Goal: Transaction & Acquisition: Download file/media

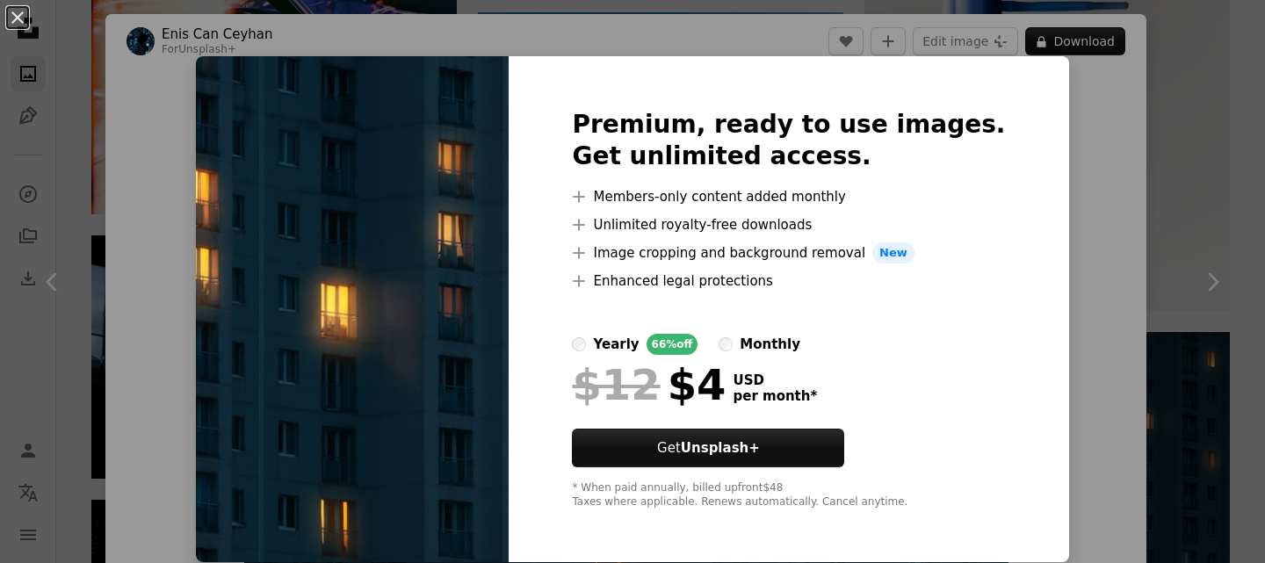
scroll to position [176, 0]
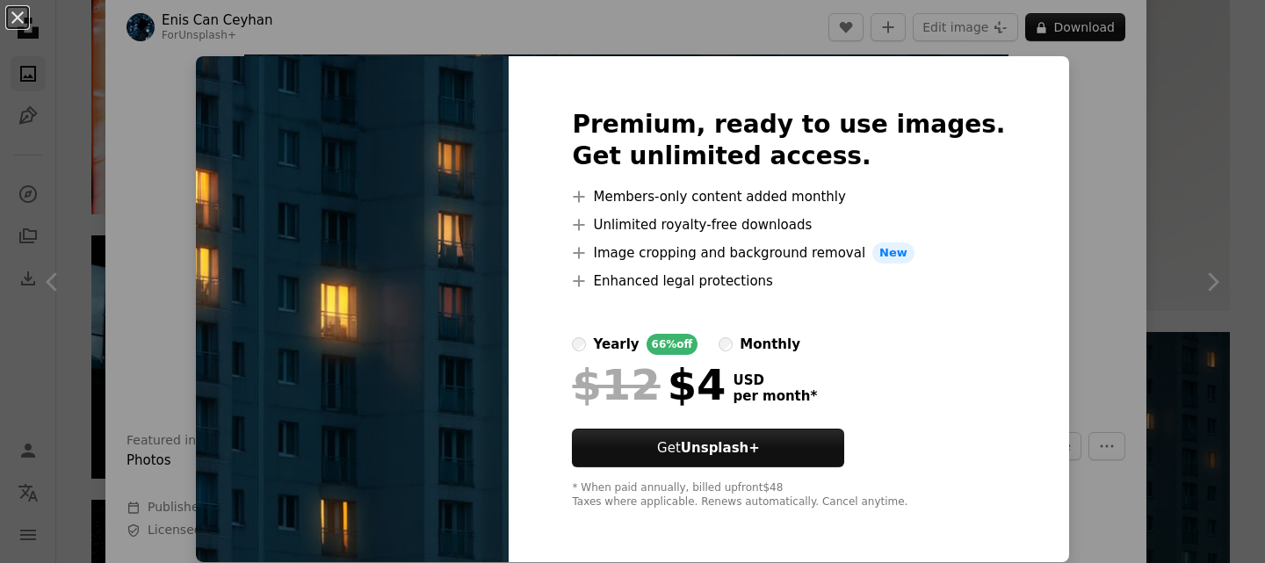
click at [757, 344] on div "monthly" at bounding box center [770, 344] width 61 height 21
click at [610, 342] on label "yearly 66% off" at bounding box center [635, 344] width 126 height 21
click at [1097, 191] on div "An X shape Premium, ready to use images. Get unlimited access. A plus sign Memb…" at bounding box center [632, 281] width 1265 height 563
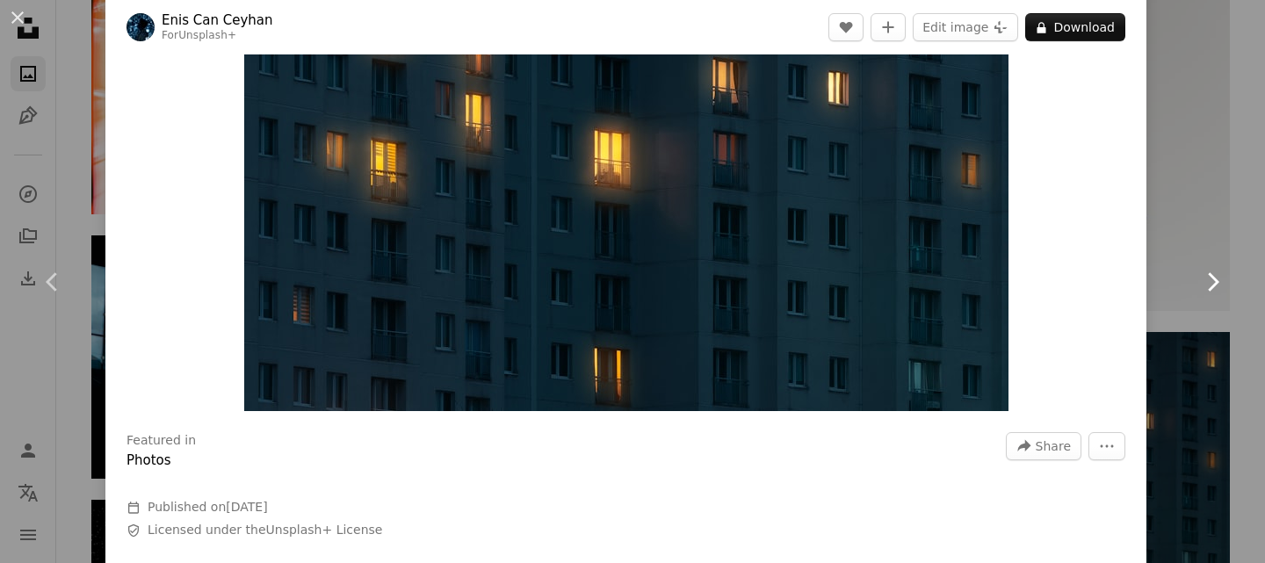
click at [1183, 247] on link "Chevron right" at bounding box center [1212, 282] width 105 height 169
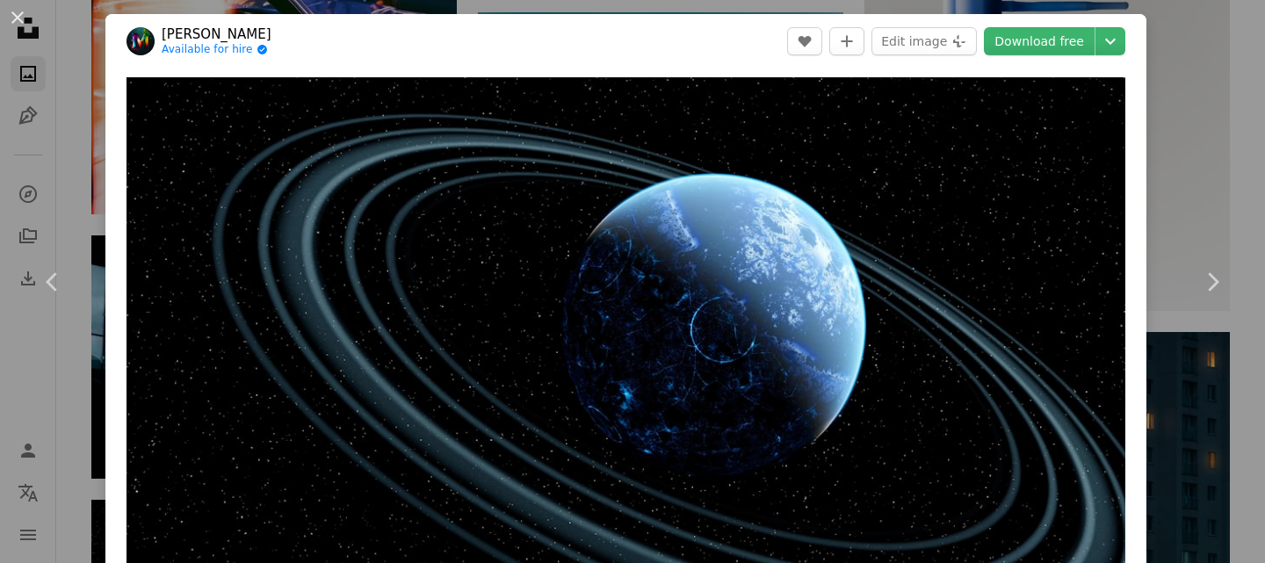
click at [1161, 156] on div "An X shape Chevron left Chevron right [PERSON_NAME] Available for hire A checkm…" at bounding box center [632, 281] width 1265 height 563
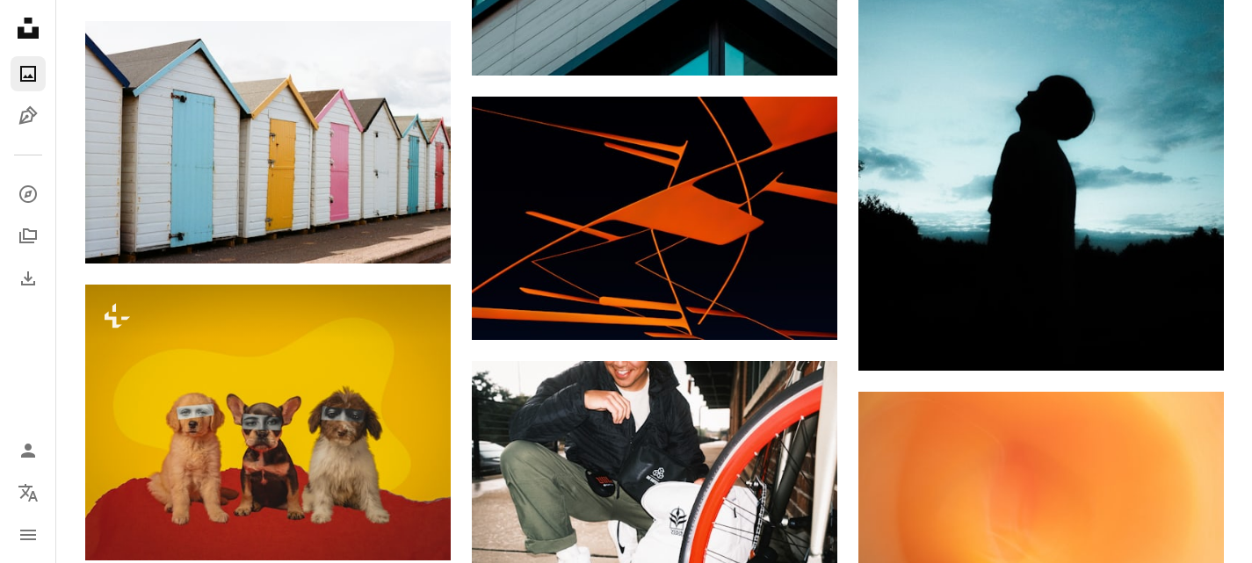
scroll to position [3250, 0]
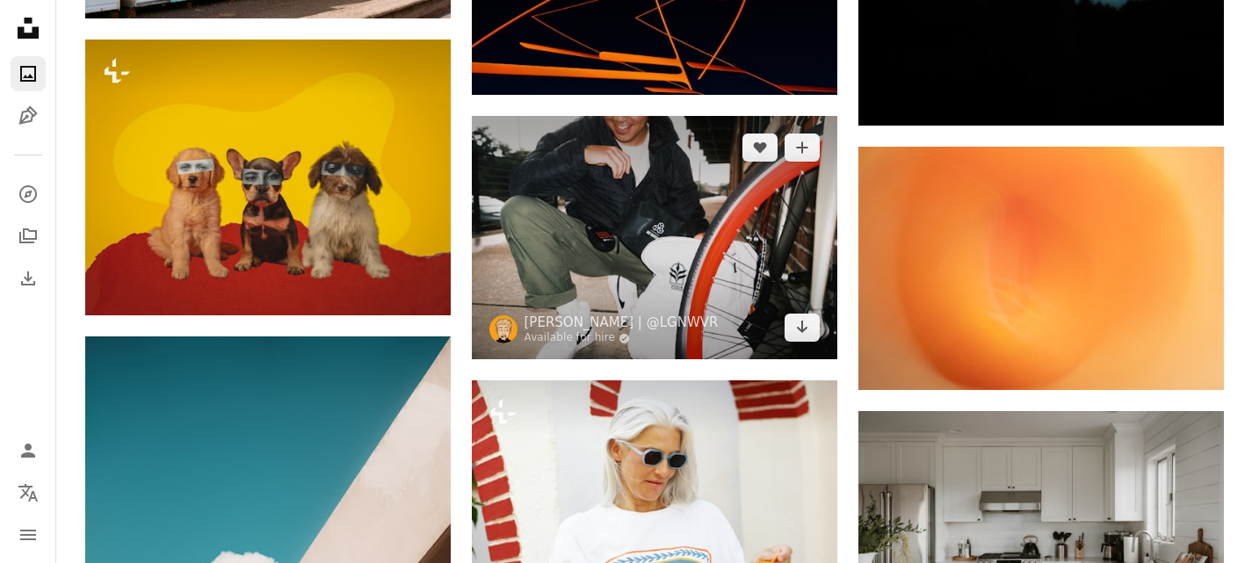
click at [804, 342] on img at bounding box center [654, 237] width 365 height 243
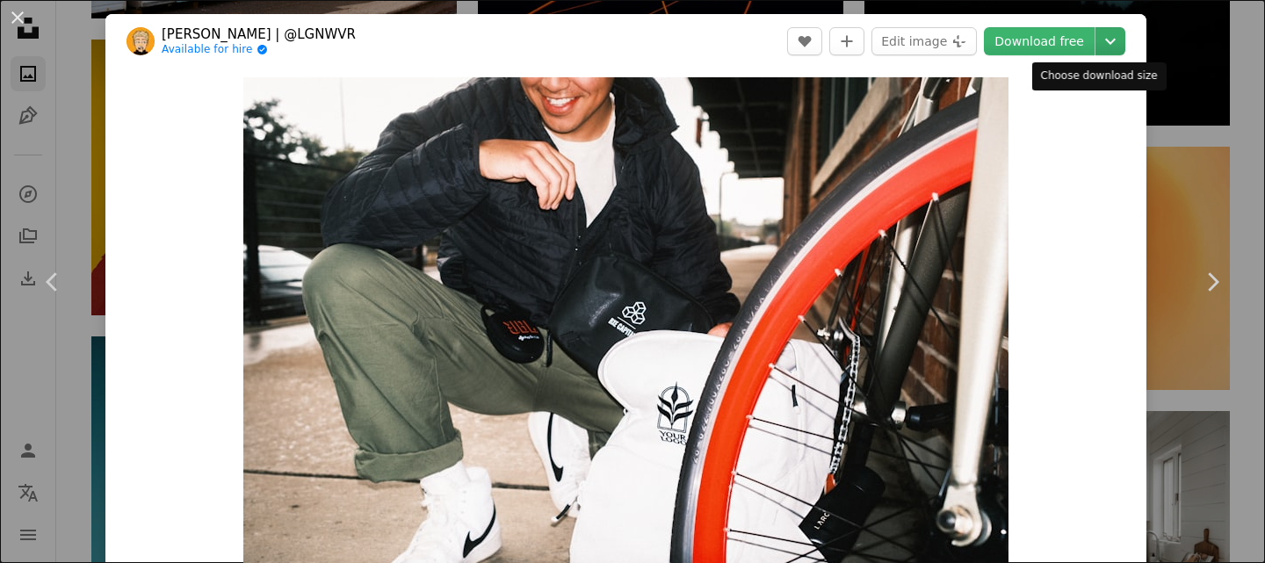
click at [1104, 42] on icon "Chevron down" at bounding box center [1110, 41] width 28 height 21
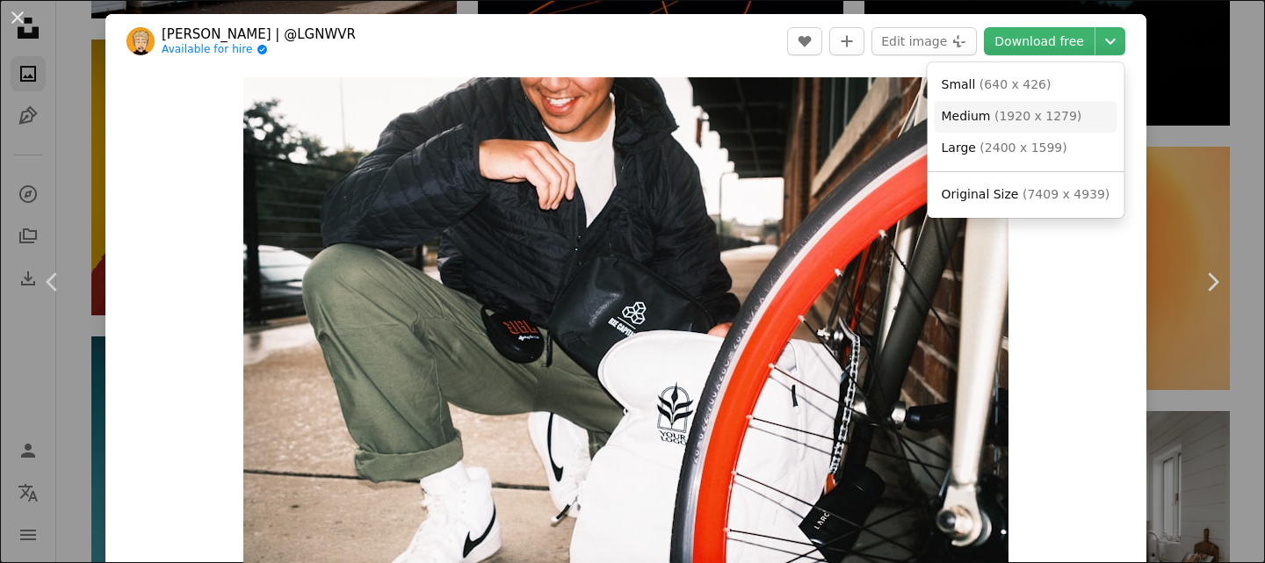
click at [1066, 113] on span "( 1920 x 1279 )" at bounding box center [1037, 116] width 87 height 14
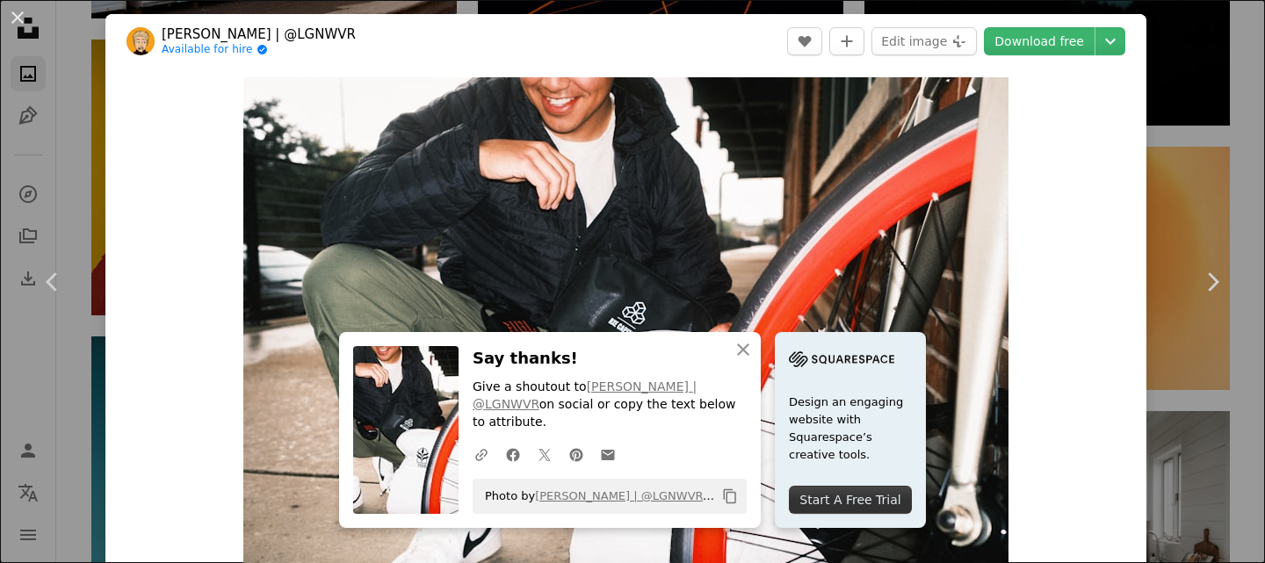
click at [1127, 171] on div "Zoom in" at bounding box center [625, 333] width 1041 height 528
click at [1192, 163] on div "An X shape Chevron left Chevron right [PERSON_NAME] | @LGNWVR Available for hir…" at bounding box center [632, 281] width 1265 height 563
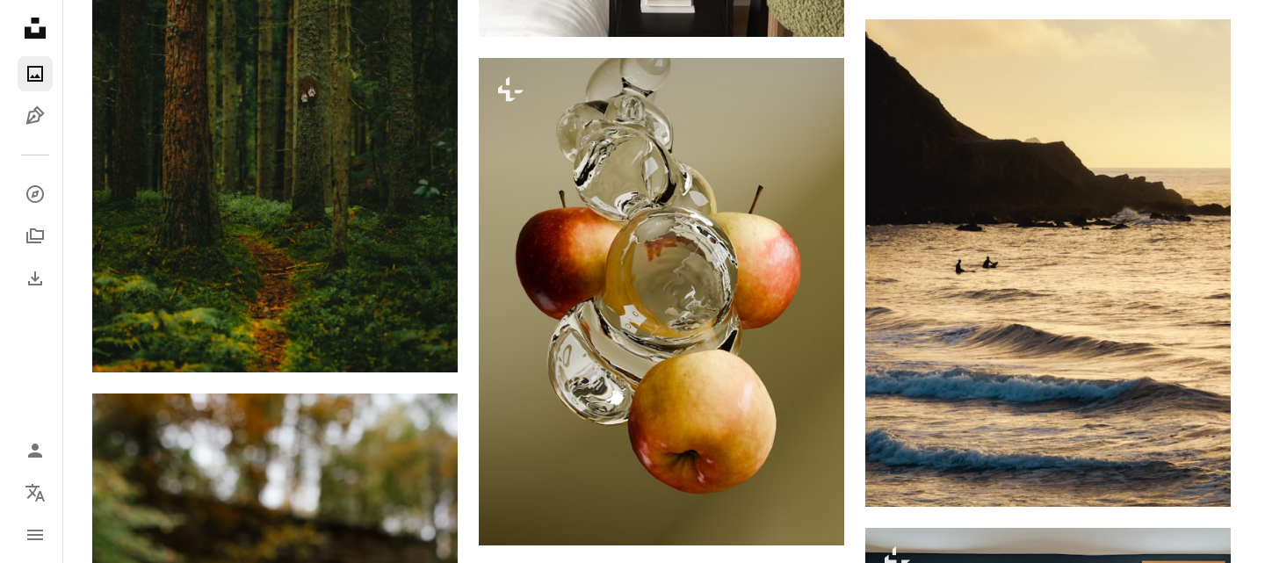
scroll to position [9224, 0]
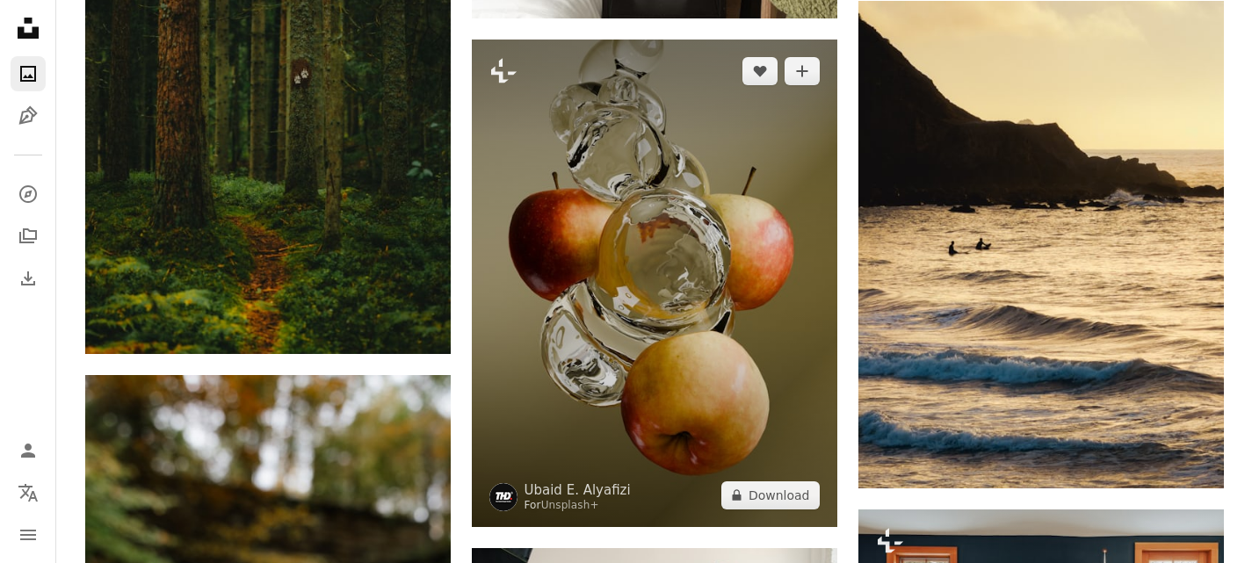
click at [627, 267] on img at bounding box center [654, 284] width 365 height 488
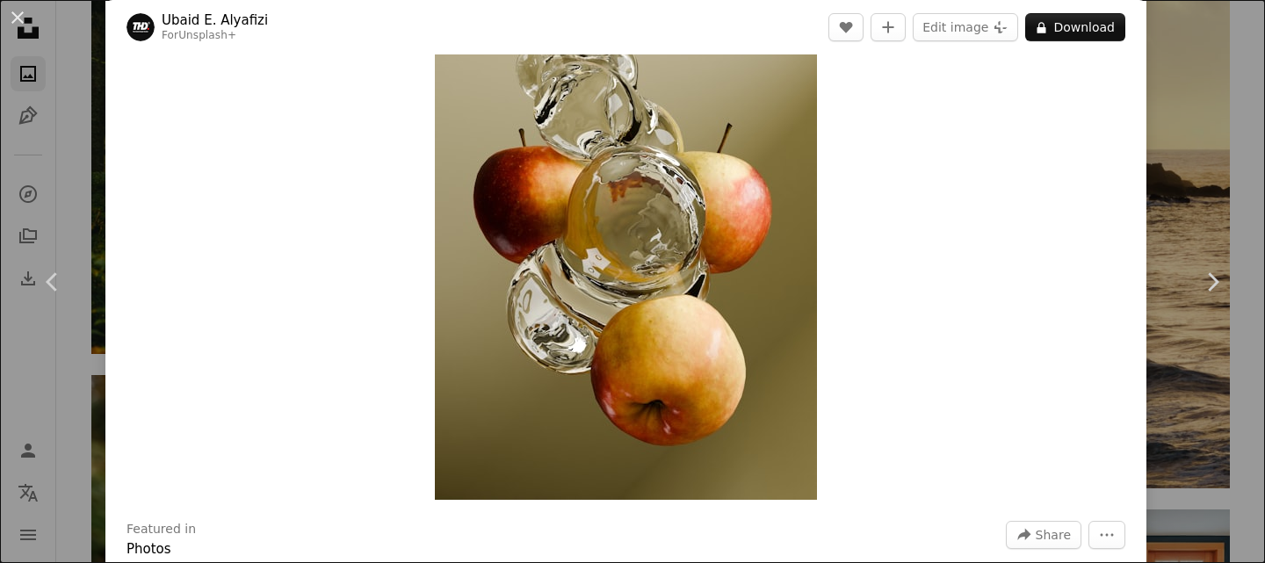
scroll to position [88, 0]
click at [1187, 217] on link "Chevron right" at bounding box center [1212, 282] width 105 height 169
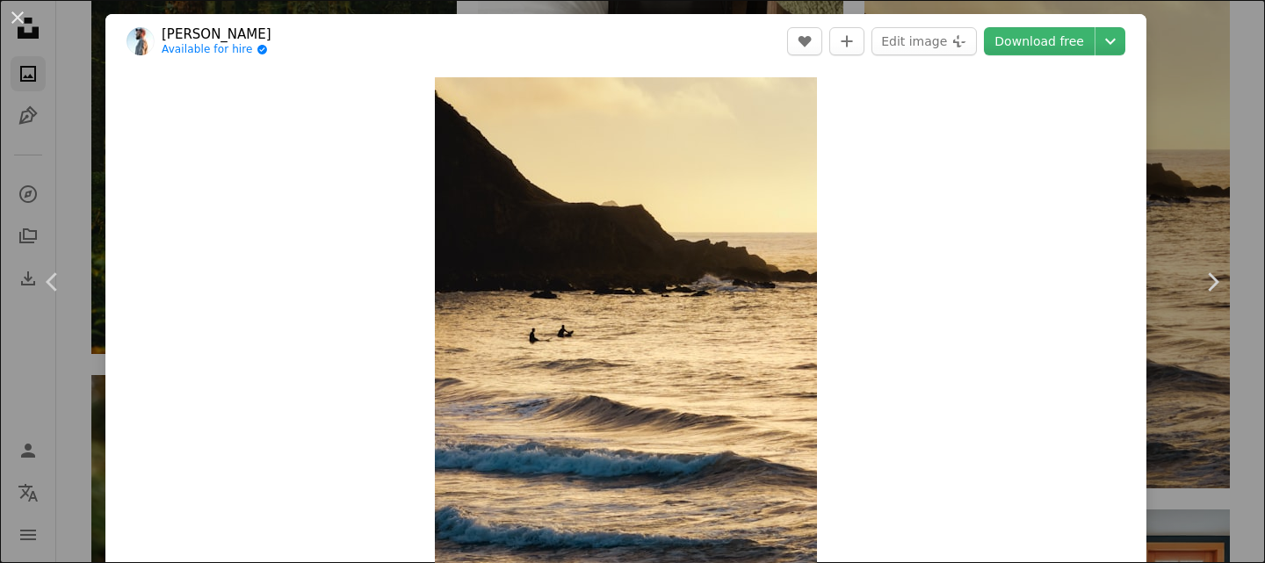
drag, startPoint x: 18, startPoint y: 26, endPoint x: 21, endPoint y: 35, distance: 9.5
click at [18, 27] on button "An X shape" at bounding box center [17, 17] width 21 height 21
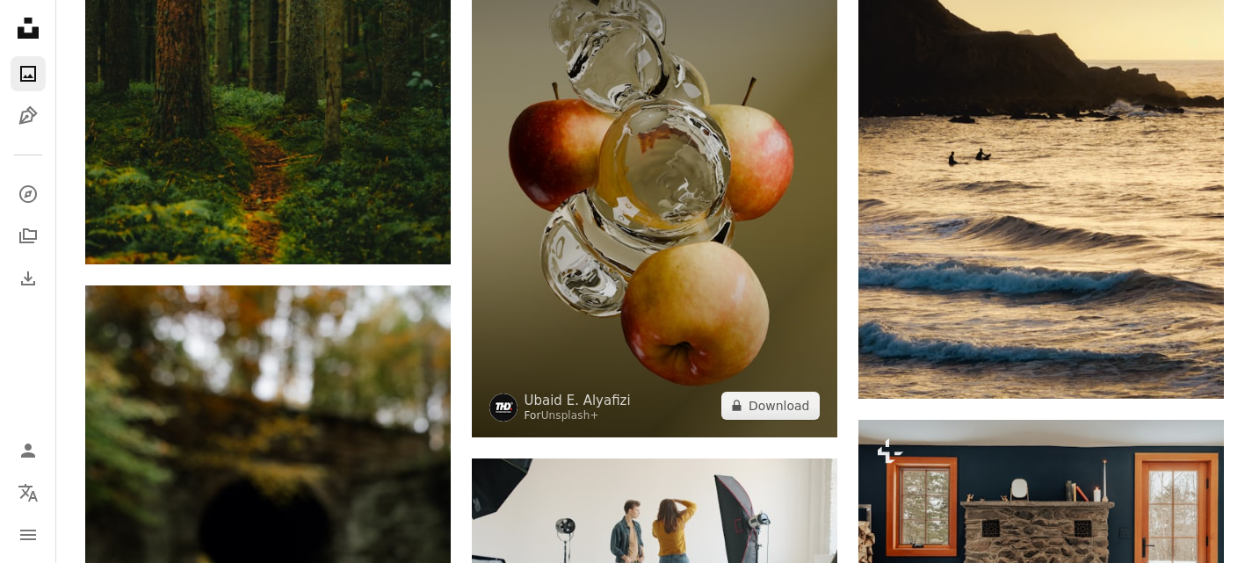
scroll to position [9312, 0]
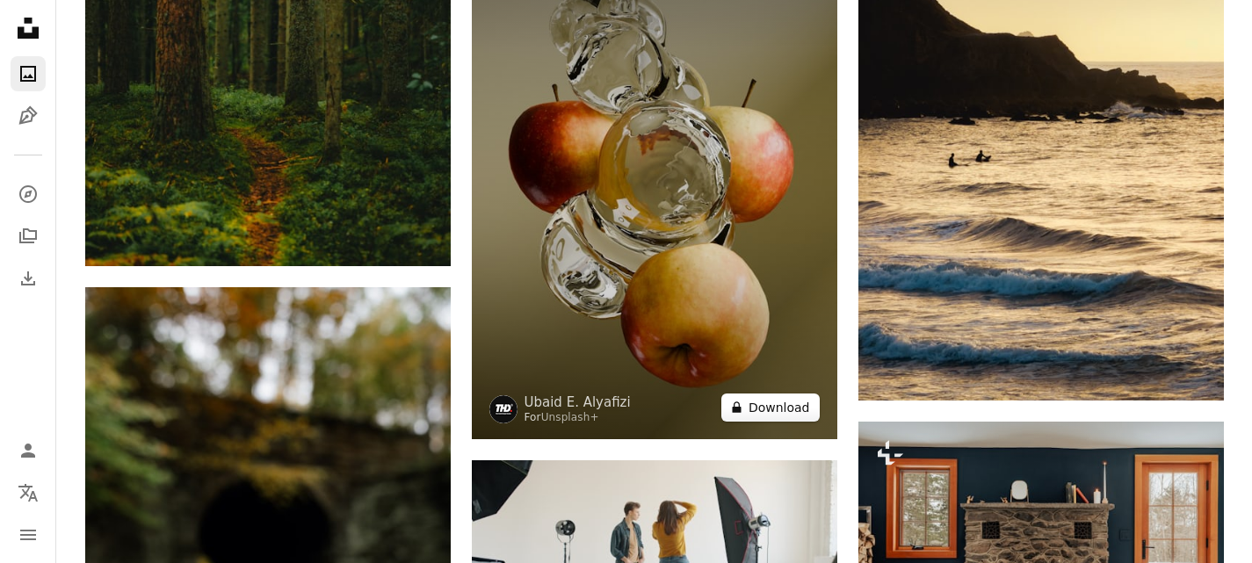
click at [789, 416] on button "A lock Download" at bounding box center [770, 408] width 98 height 28
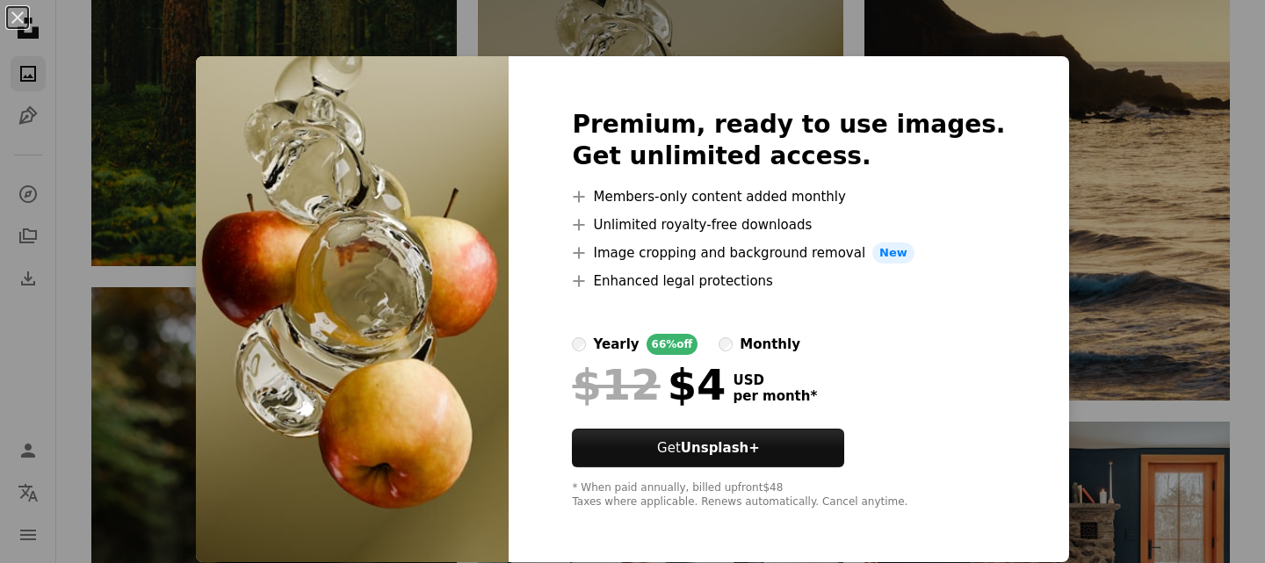
click at [1065, 134] on div "An X shape Premium, ready to use images. Get unlimited access. A plus sign Memb…" at bounding box center [632, 281] width 1265 height 563
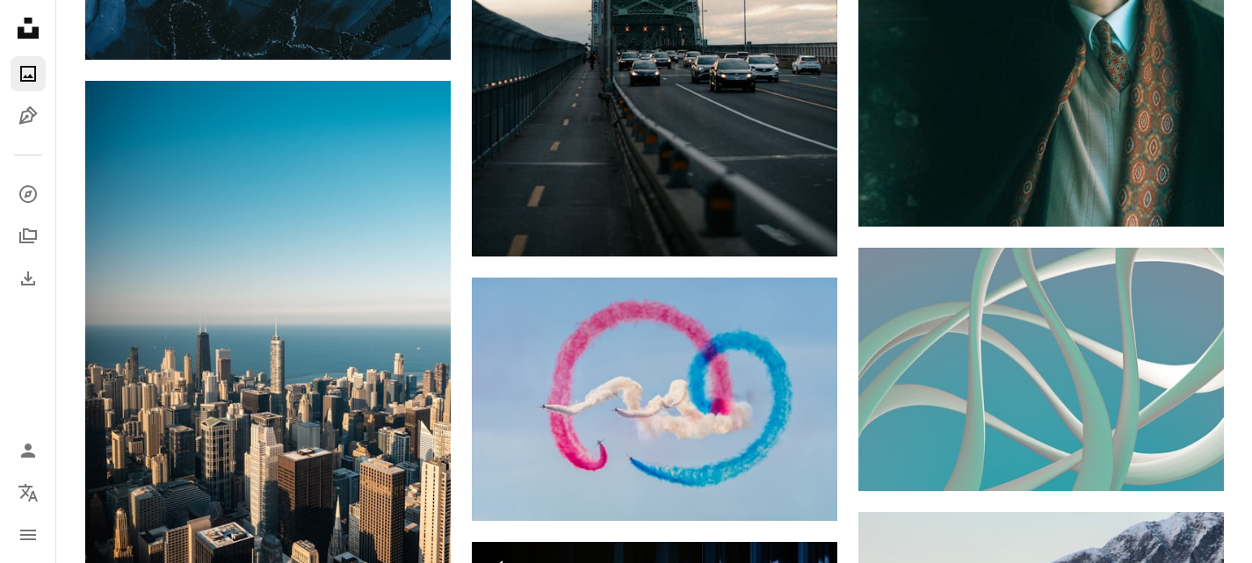
scroll to position [13002, 0]
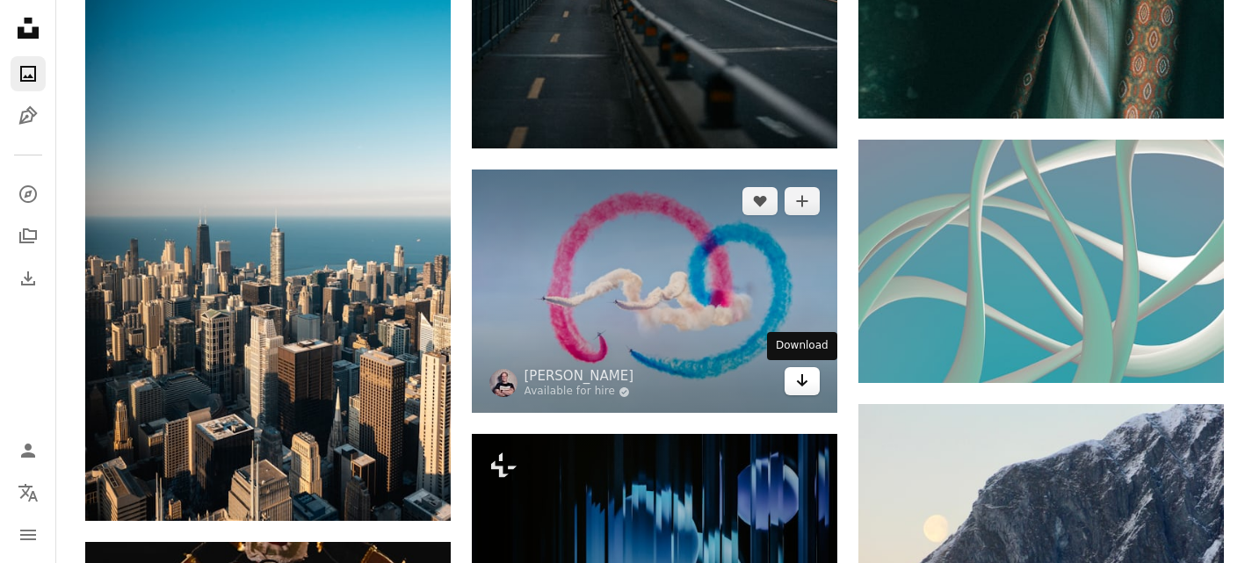
click at [800, 386] on icon "Arrow pointing down" at bounding box center [802, 380] width 14 height 21
